Goal: Find specific page/section

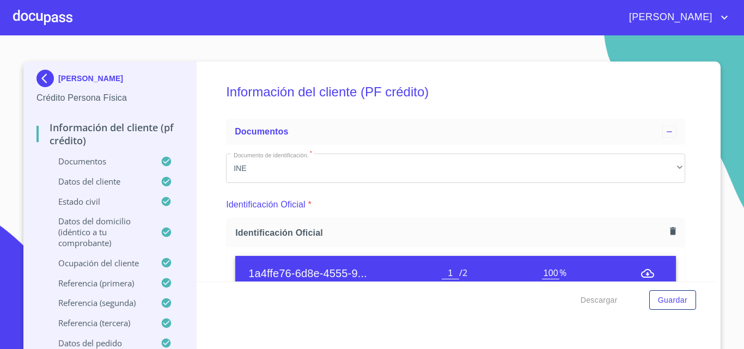
scroll to position [163, 0]
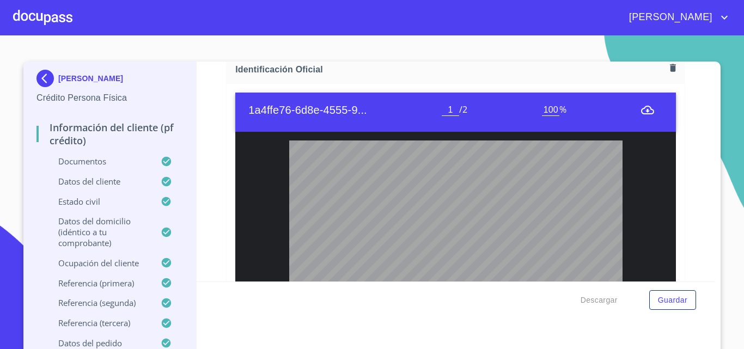
click at [23, 15] on div at bounding box center [42, 17] width 59 height 35
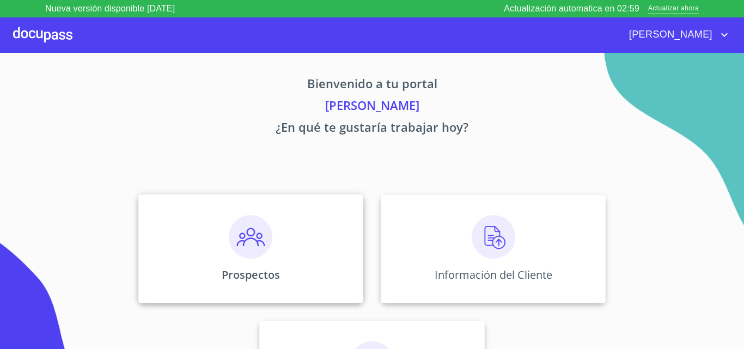
click at [181, 218] on div "Prospectos" at bounding box center [250, 248] width 225 height 109
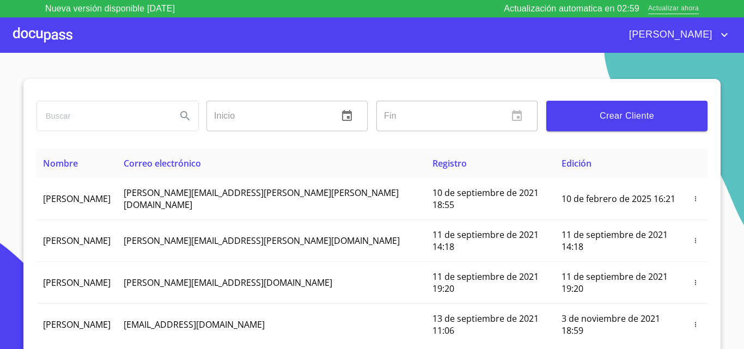
click at [676, 9] on span "Actualizar ahora" at bounding box center [673, 8] width 51 height 11
